Goal: Transaction & Acquisition: Book appointment/travel/reservation

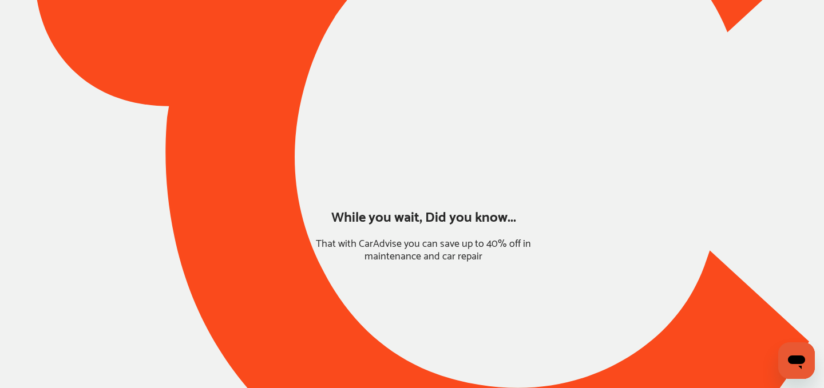
type input "*****"
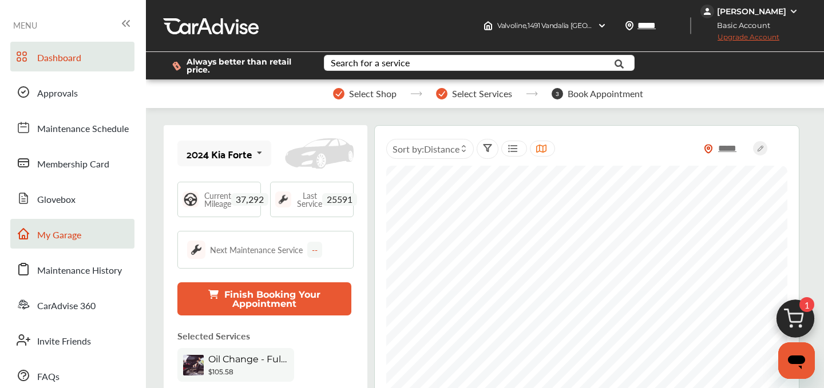
click at [62, 239] on span "My Garage" at bounding box center [59, 235] width 44 height 15
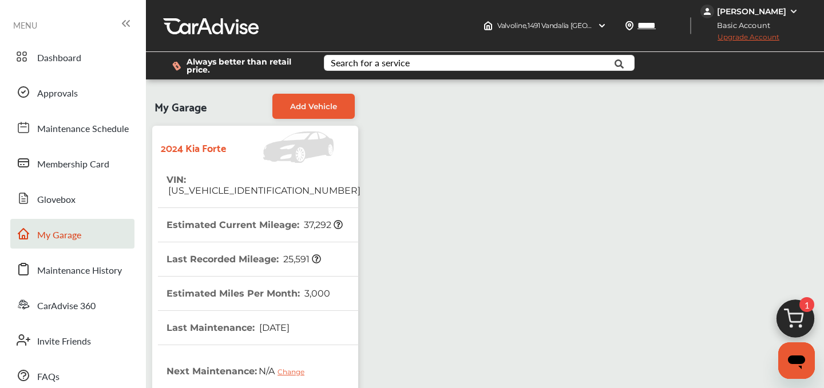
click at [819, 321] on img at bounding box center [795, 322] width 55 height 55
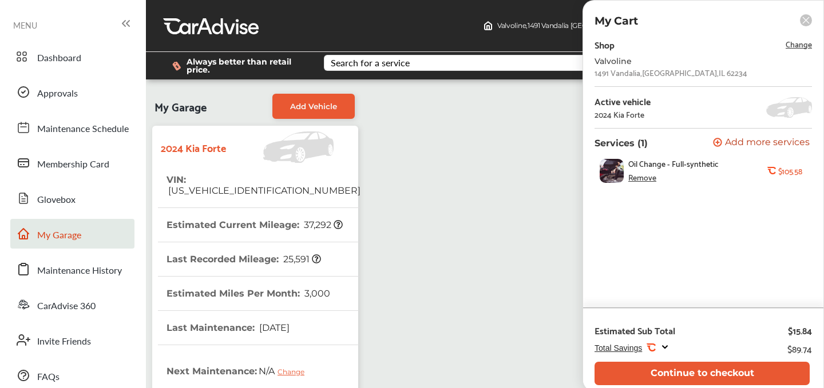
click at [812, 320] on div "Estimated Sub Total $15.84" at bounding box center [702, 329] width 217 height 24
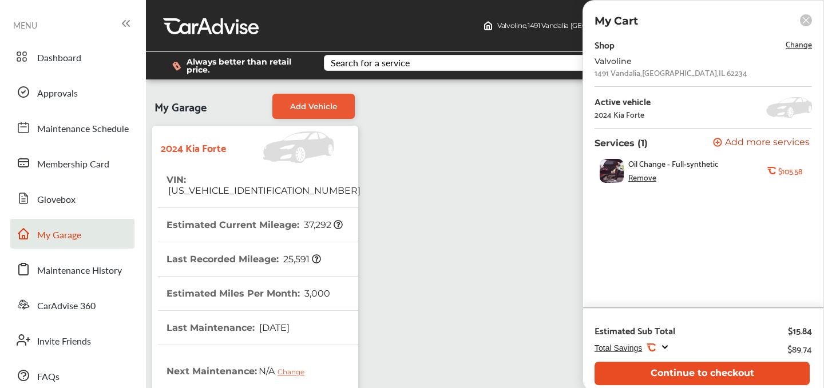
click at [702, 371] on button "Continue to checkout" at bounding box center [701, 373] width 215 height 23
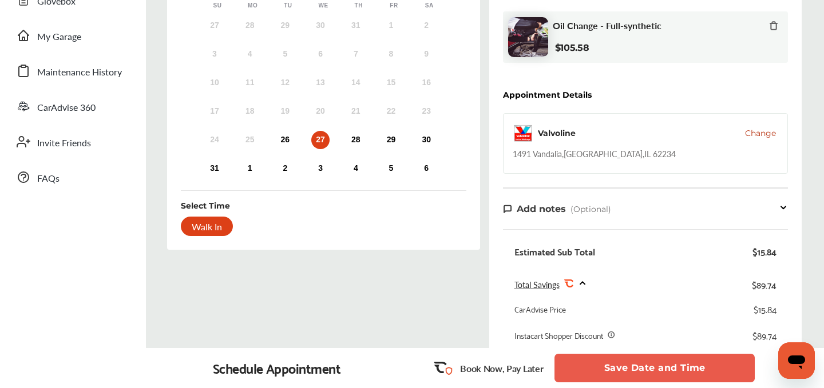
scroll to position [200, 0]
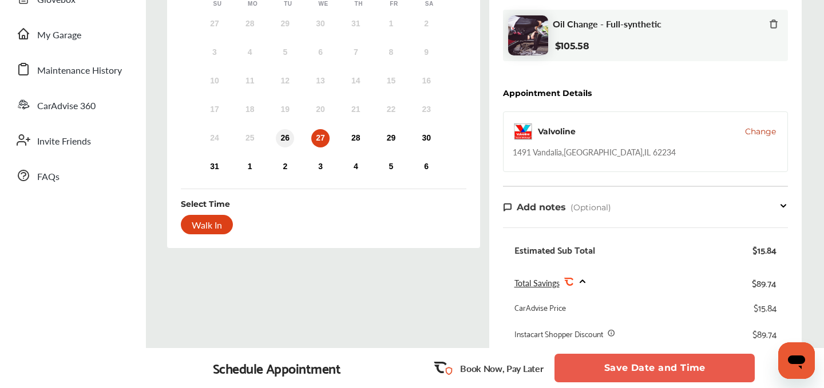
click at [290, 141] on div "26" at bounding box center [285, 138] width 18 height 18
click at [210, 224] on div "Walk In" at bounding box center [207, 224] width 52 height 19
click at [205, 227] on div "Walk In" at bounding box center [207, 224] width 52 height 19
click at [640, 369] on button "Save Date and Time" at bounding box center [654, 368] width 200 height 29
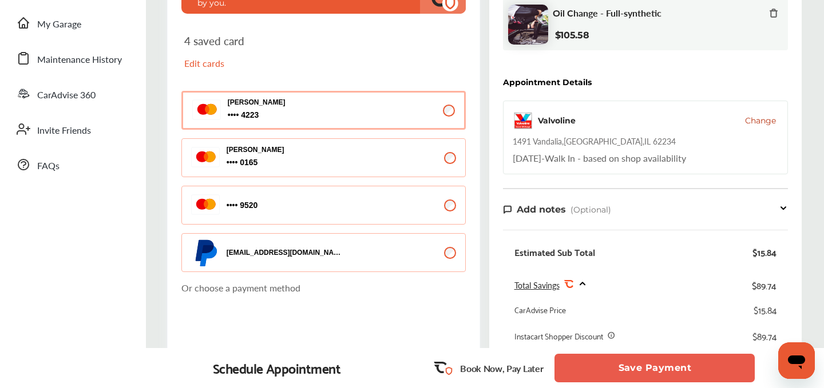
scroll to position [228, 0]
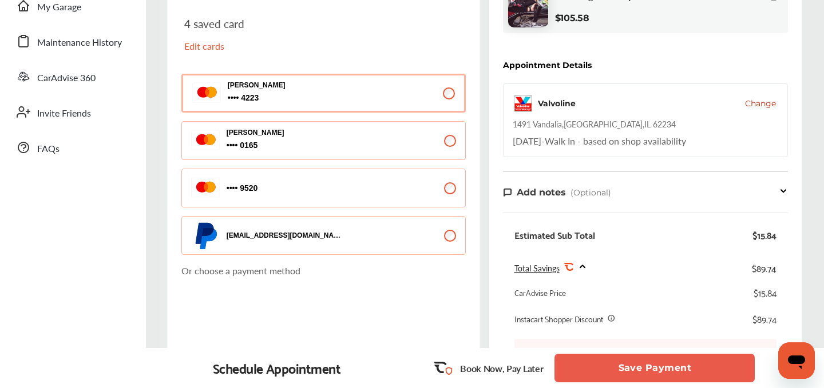
click at [627, 367] on button "Save Payment" at bounding box center [654, 368] width 200 height 29
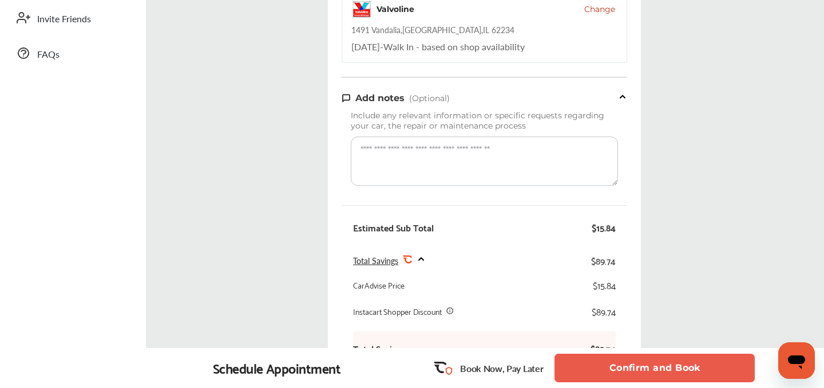
scroll to position [508, 0]
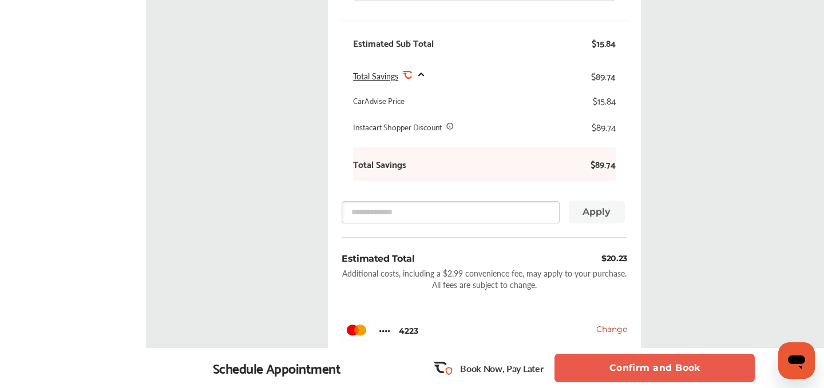
click at [648, 369] on button "Confirm and Book" at bounding box center [654, 368] width 200 height 29
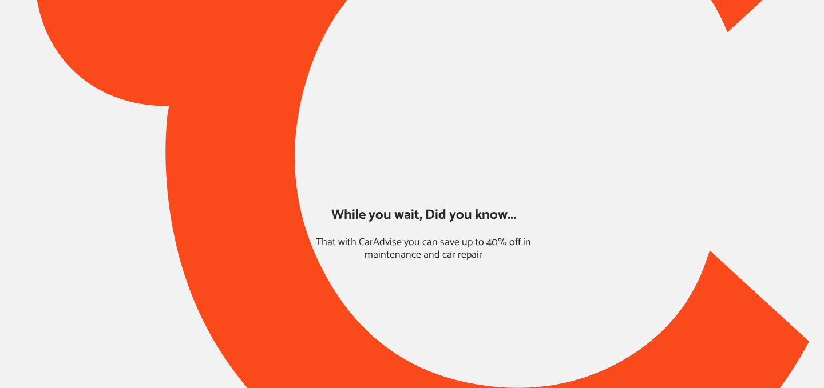
type input "*****"
